Goal: Task Accomplishment & Management: Manage account settings

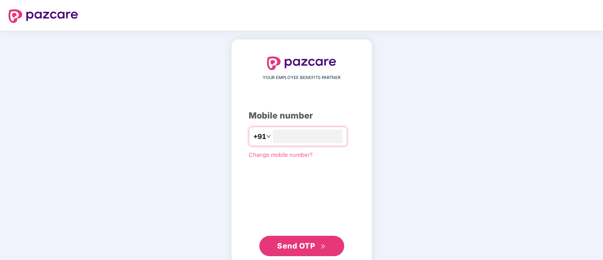
type input "**********"
click at [290, 244] on span "Send OTP" at bounding box center [296, 245] width 38 height 9
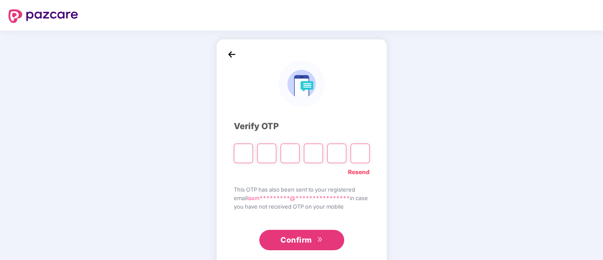
type input "*"
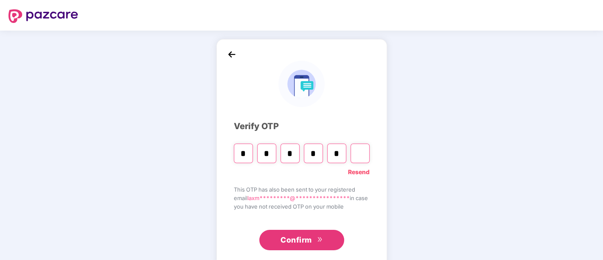
type input "*"
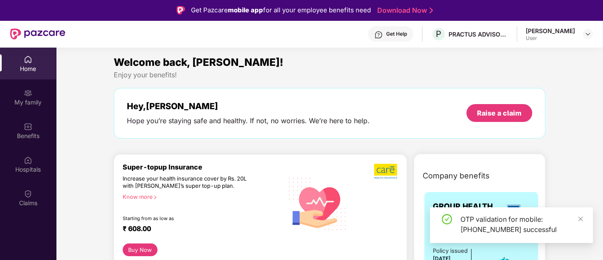
scroll to position [19, 0]
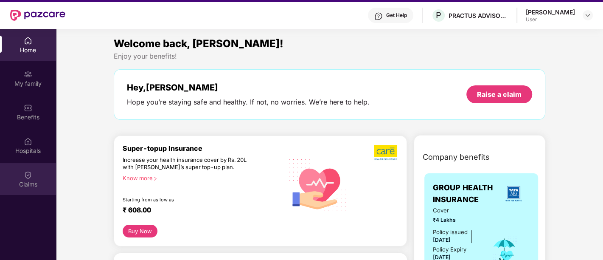
click at [33, 173] on div "Claims" at bounding box center [28, 179] width 56 height 32
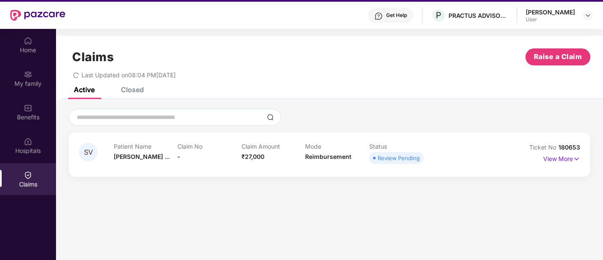
click at [391, 166] on div "SV Patient Name [PERSON_NAME] ... Claim No - Claim Amount ₹27,000 Mode Reimburs…" at bounding box center [329, 154] width 521 height 44
click at [73, 75] on icon "redo" at bounding box center [76, 75] width 6 height 6
click at [76, 73] on icon "redo" at bounding box center [76, 75] width 6 height 6
click at [407, 156] on div "Review Pending" at bounding box center [398, 157] width 42 height 8
click at [134, 90] on div "Closed" at bounding box center [132, 89] width 23 height 8
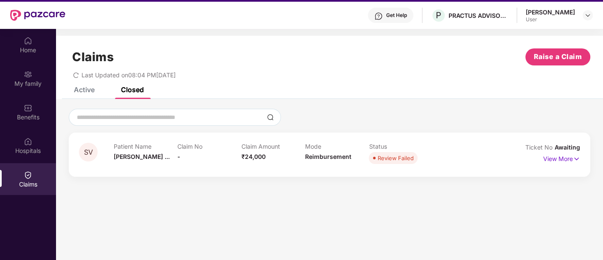
click at [134, 90] on div "Closed" at bounding box center [132, 89] width 23 height 8
click at [390, 159] on div "Review Failed" at bounding box center [395, 157] width 36 height 8
click at [570, 159] on p "View More" at bounding box center [561, 157] width 37 height 11
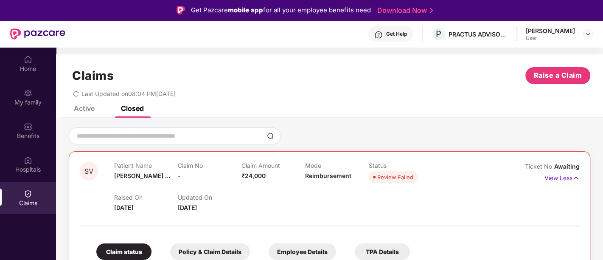
click at [82, 111] on div "Active" at bounding box center [84, 108] width 21 height 8
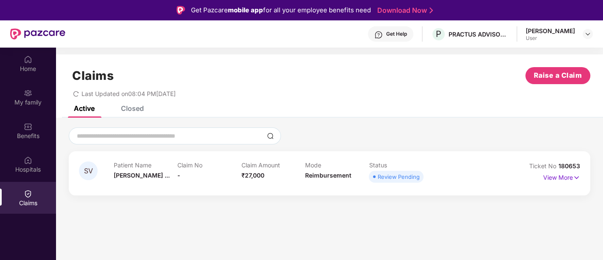
click at [74, 92] on icon "redo" at bounding box center [76, 94] width 6 height 6
click at [75, 97] on div "Claims Raise a Claim Last Updated on 08:04 PM[DATE]" at bounding box center [329, 79] width 547 height 51
click at [75, 94] on icon "redo" at bounding box center [76, 94] width 6 height 6
click at [18, 73] on div "Home" at bounding box center [28, 63] width 56 height 32
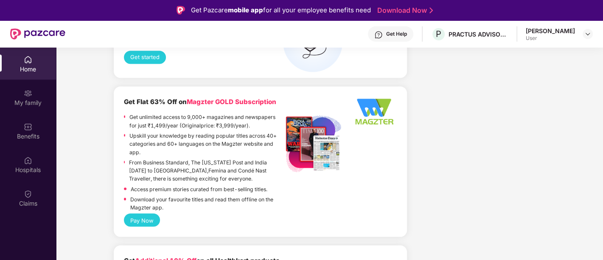
scroll to position [1187, 0]
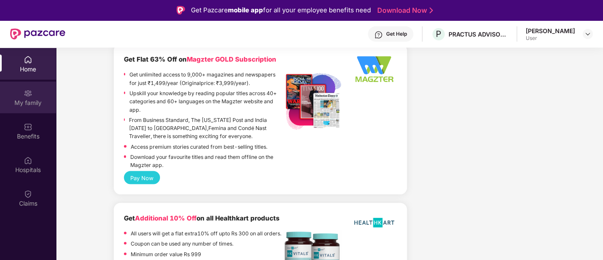
click at [33, 101] on div "My family" at bounding box center [28, 102] width 56 height 8
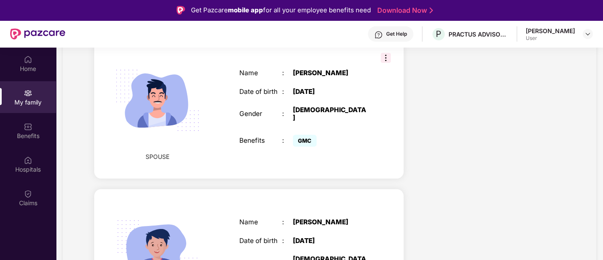
scroll to position [386, 0]
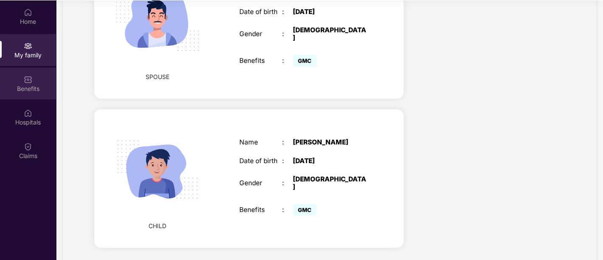
click at [29, 85] on div "Benefits" at bounding box center [28, 88] width 56 height 8
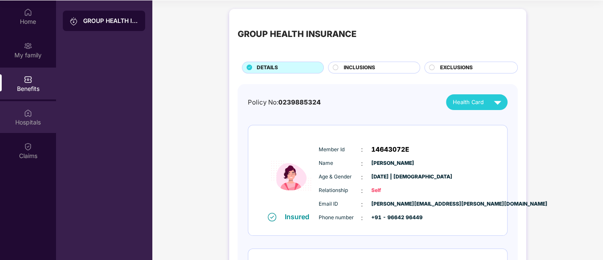
click at [28, 127] on div "Hospitals" at bounding box center [28, 117] width 56 height 32
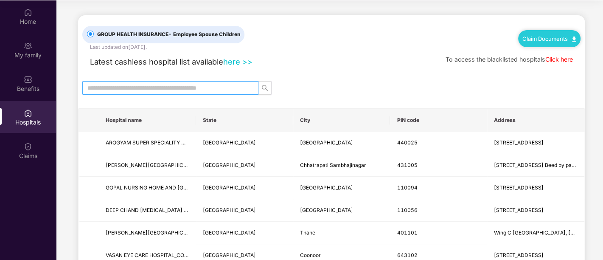
click at [179, 84] on input "text" at bounding box center [166, 87] width 159 height 9
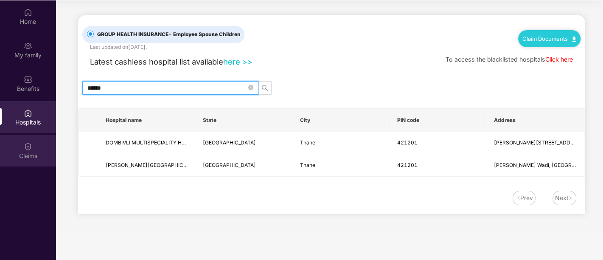
type input "******"
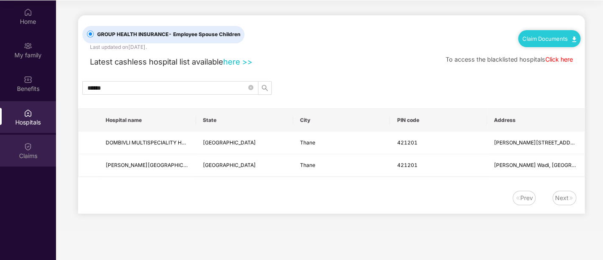
click at [29, 150] on div "Claims" at bounding box center [28, 150] width 56 height 32
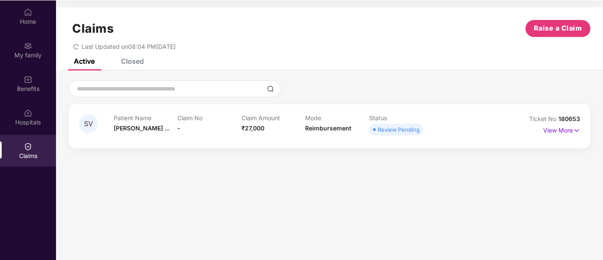
click at [394, 128] on div "Review Pending" at bounding box center [398, 129] width 42 height 8
click at [75, 47] on icon "redo" at bounding box center [76, 47] width 6 height 6
click at [78, 46] on icon "redo" at bounding box center [76, 47] width 6 height 6
